Goal: Check status: Check status

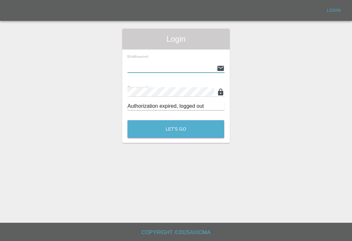
scroll to position [10, 0]
type input "[EMAIL_ADDRESS][DOMAIN_NAME]"
click at [176, 120] on button "Let's Go" at bounding box center [176, 129] width 97 height 18
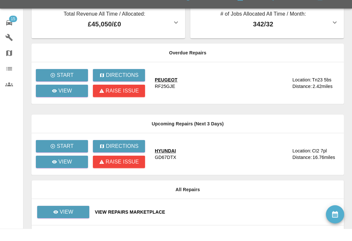
scroll to position [49, 0]
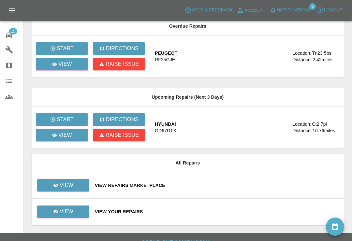
click at [211, 213] on div "View Your Repairs" at bounding box center [217, 212] width 244 height 7
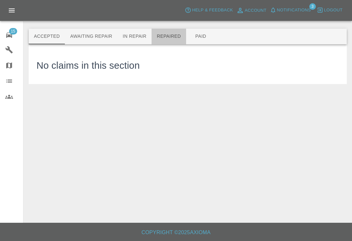
click at [169, 39] on button "Repaired" at bounding box center [169, 37] width 35 height 16
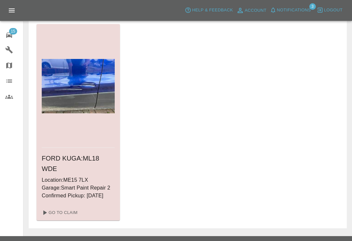
scroll to position [31, 0]
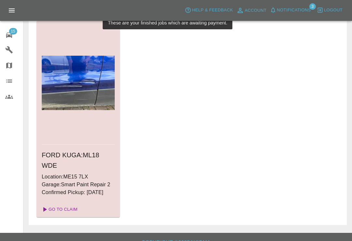
click at [79, 206] on link "Go To Claim" at bounding box center [59, 209] width 40 height 10
